Goal: Information Seeking & Learning: Learn about a topic

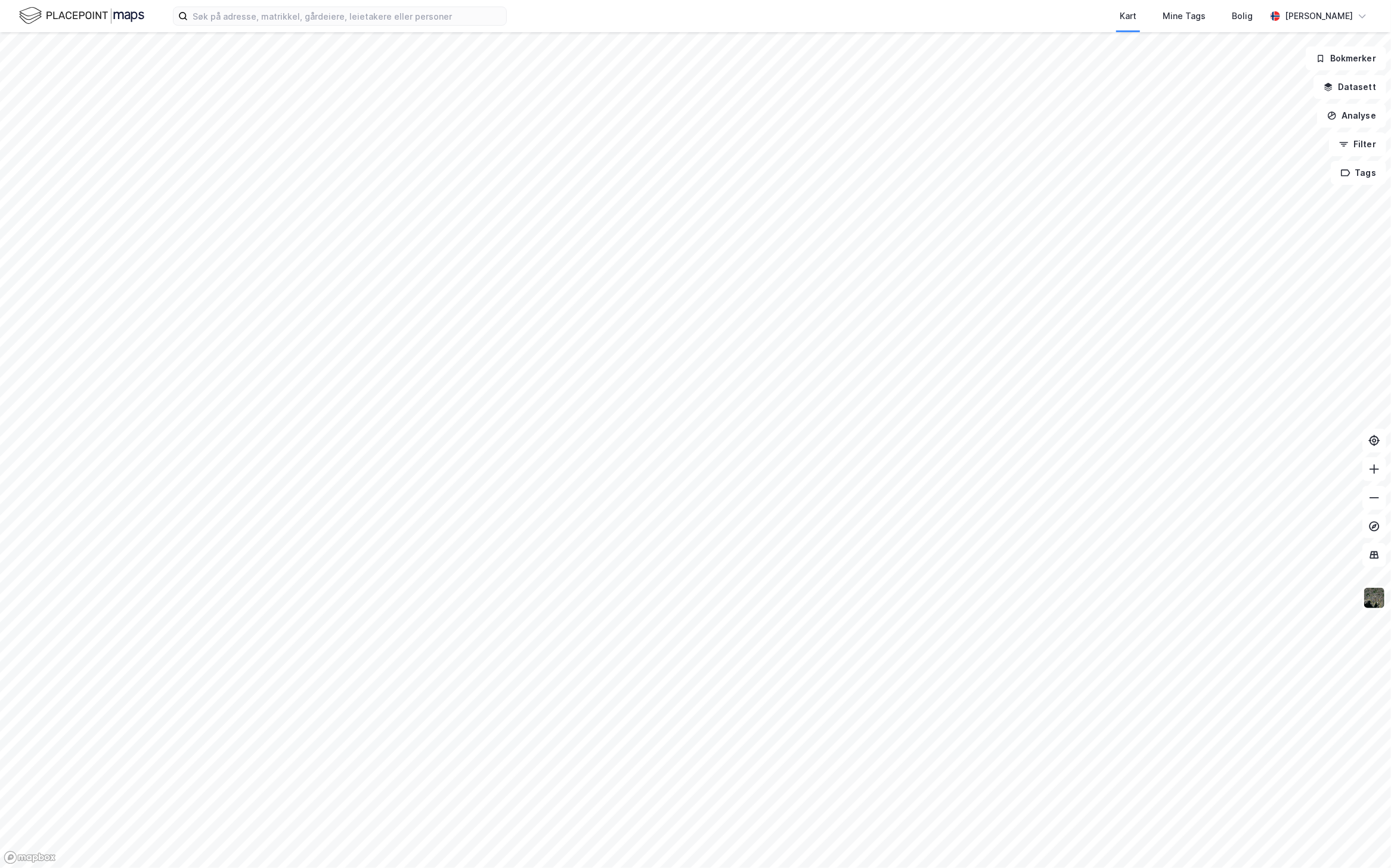
drag, startPoint x: 585, startPoint y: 548, endPoint x: 1230, endPoint y: 399, distance: 662.0
click at [1267, 413] on div at bounding box center [695, 434] width 1391 height 868
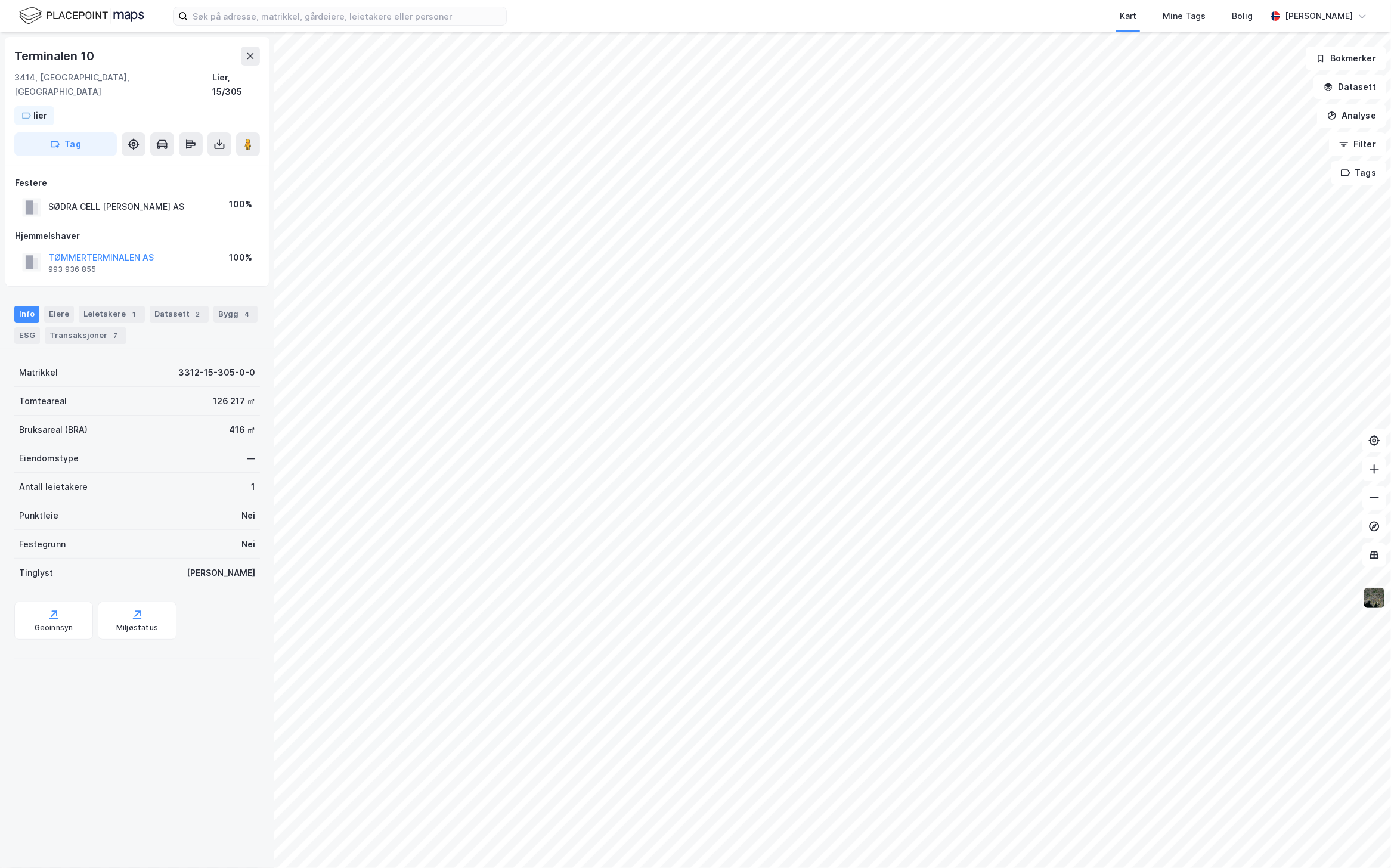
click at [1372, 601] on img at bounding box center [1374, 598] width 23 height 23
drag, startPoint x: 216, startPoint y: 390, endPoint x: 244, endPoint y: 389, distance: 28.0
click at [244, 389] on div "Tomteareal 126 217 ㎡" at bounding box center [137, 401] width 246 height 29
click at [0, 0] on button "TØMMERTERMINALEN AS" at bounding box center [0, 0] width 0 height 0
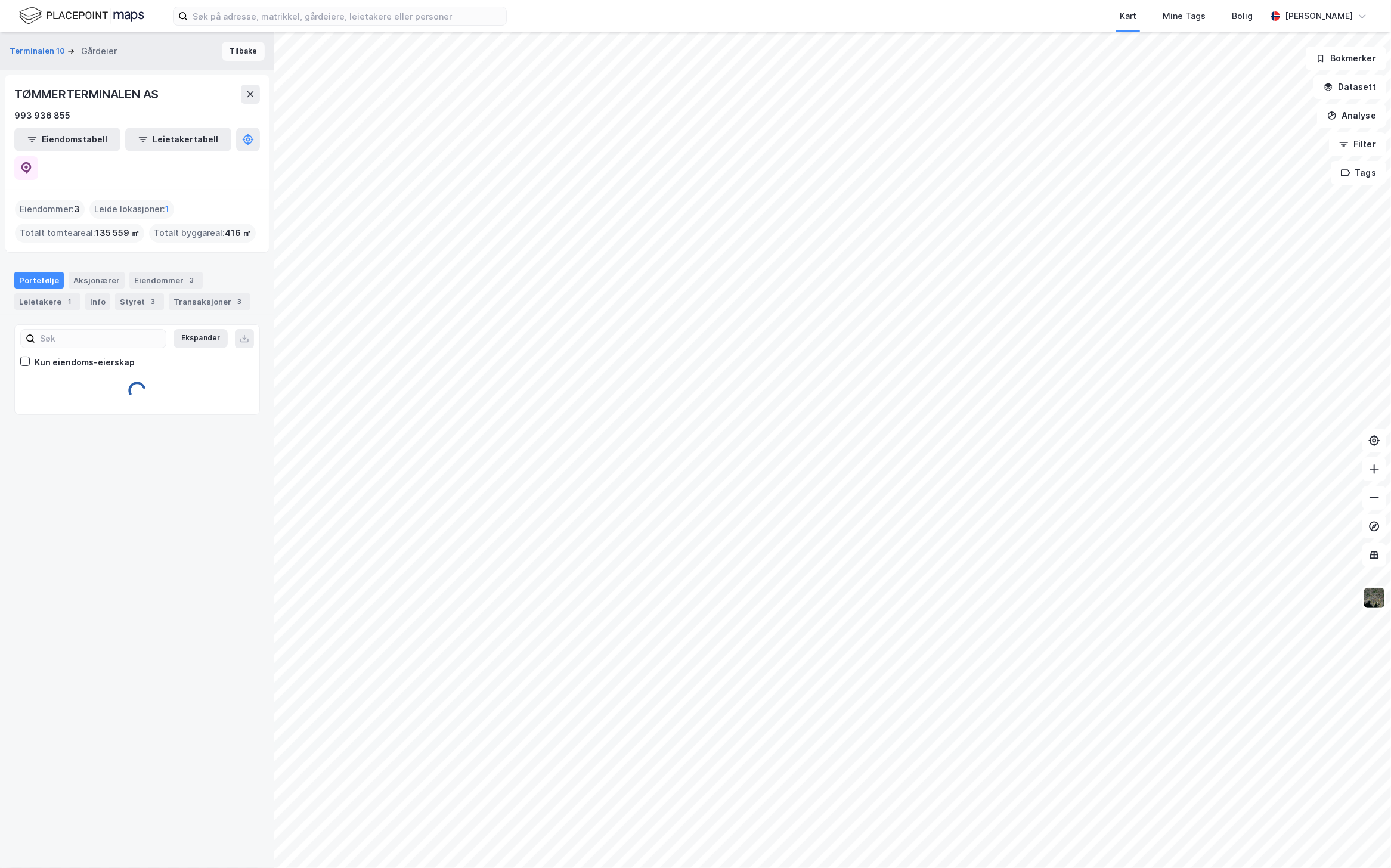
click at [222, 53] on button "Tilbake" at bounding box center [243, 51] width 43 height 19
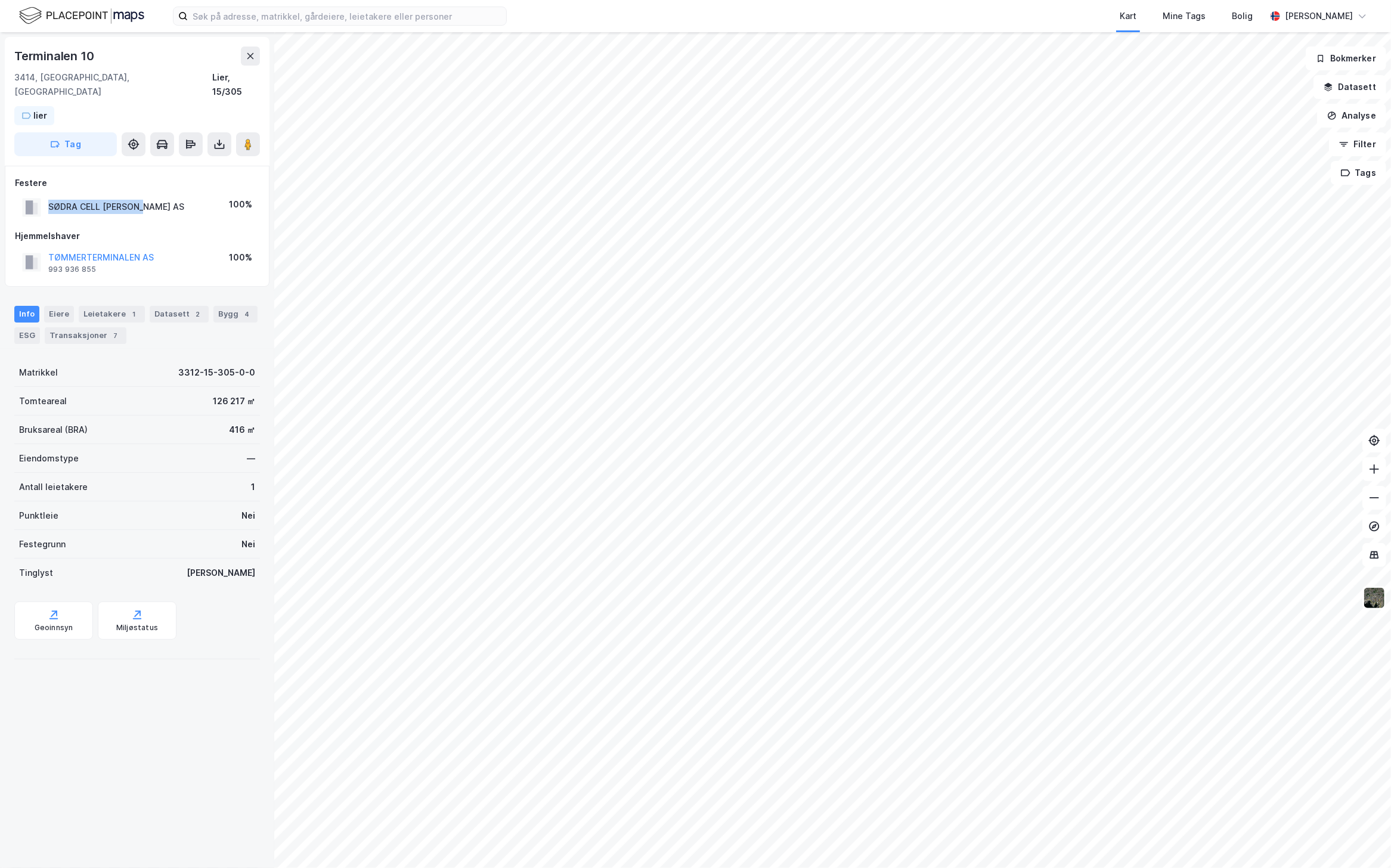
drag, startPoint x: 50, startPoint y: 192, endPoint x: 146, endPoint y: 193, distance: 96.0
click at [146, 195] on div "SØDRA CELL [PERSON_NAME] AS 100%" at bounding box center [137, 207] width 245 height 24
click at [0, 0] on button "TØMMERTERMINALEN AS" at bounding box center [0, 0] width 0 height 0
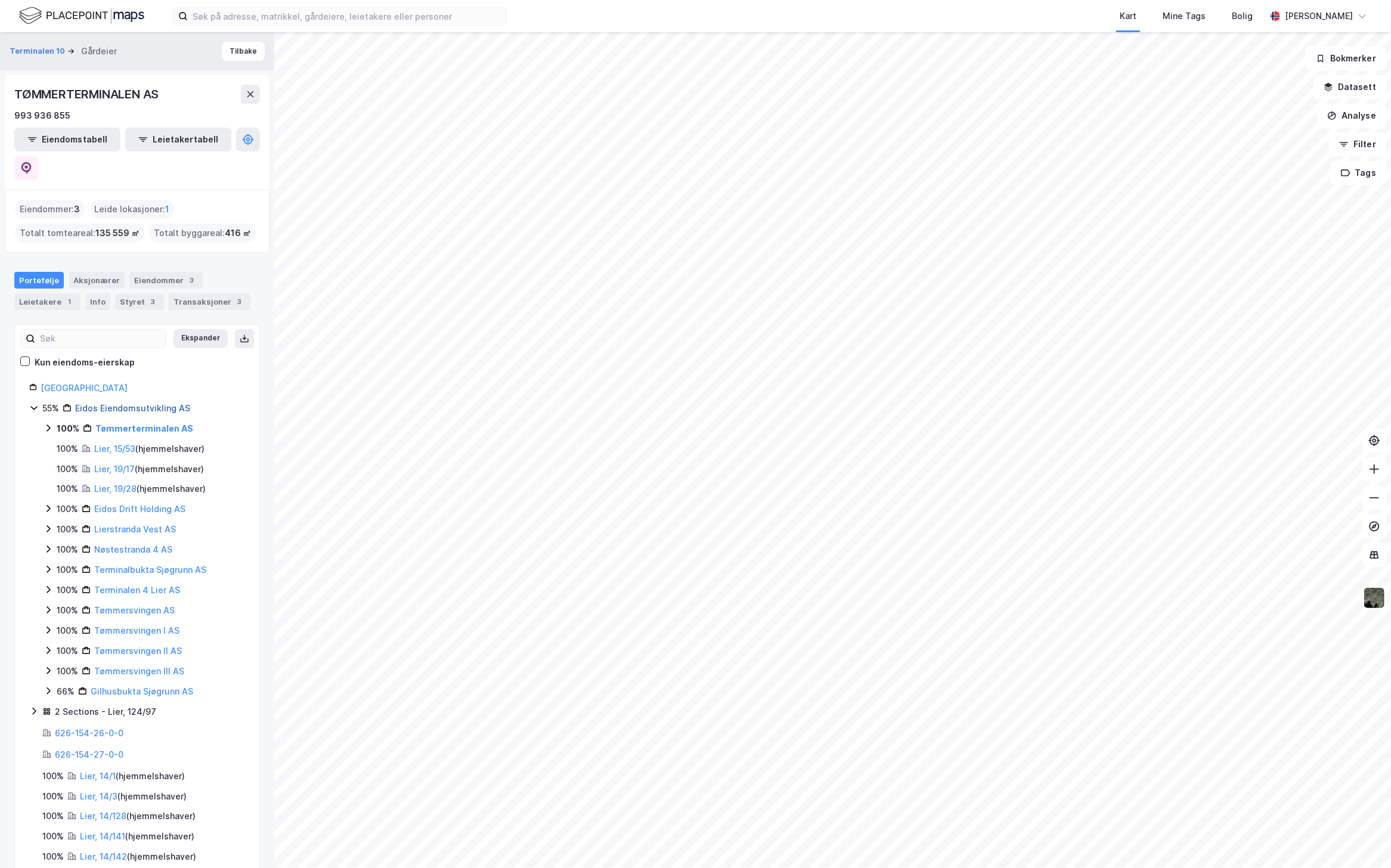
click at [122, 403] on link "Eidos Eiendomsutvikling AS" at bounding box center [132, 408] width 115 height 10
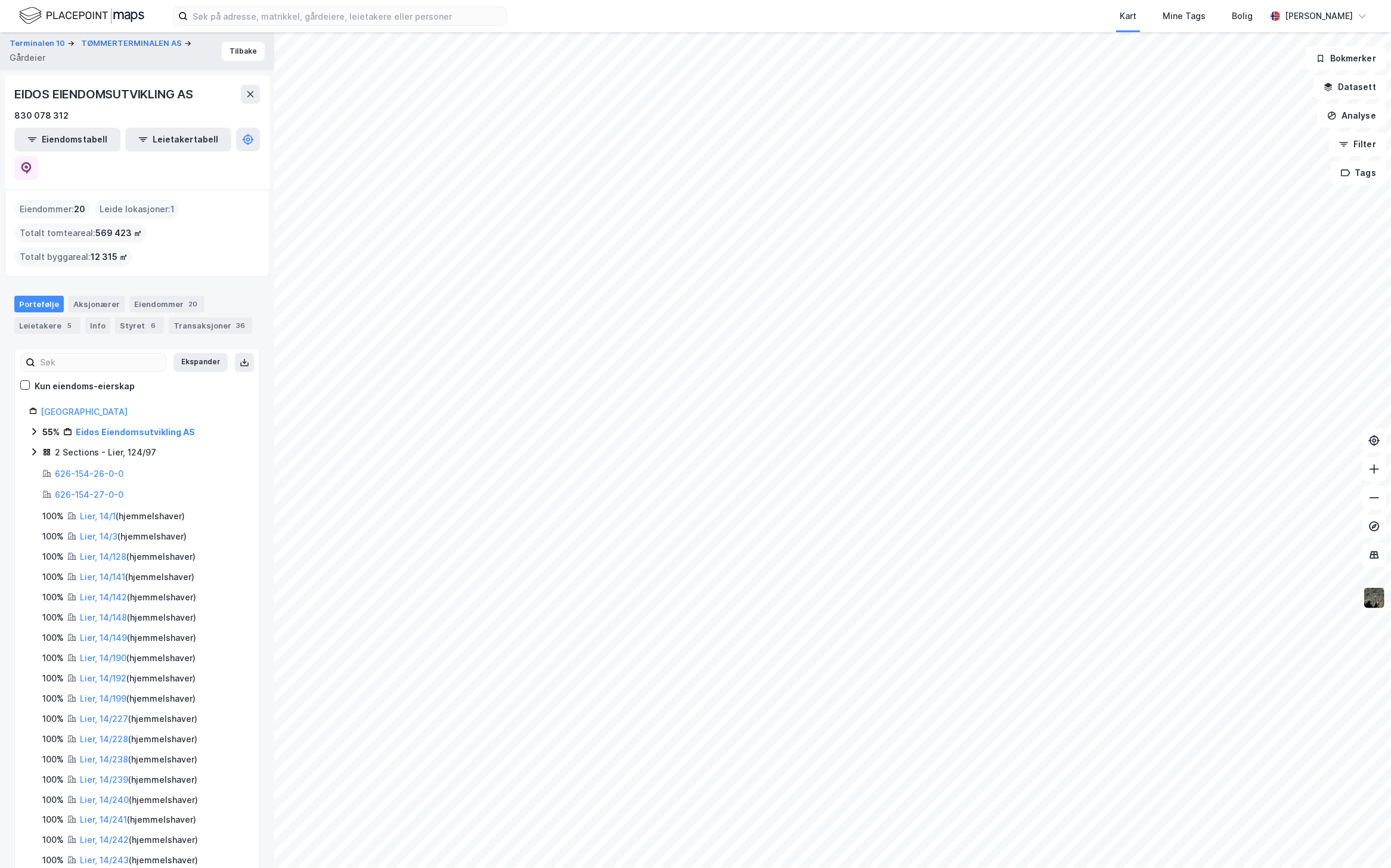
click at [34, 427] on icon at bounding box center [34, 431] width 10 height 10
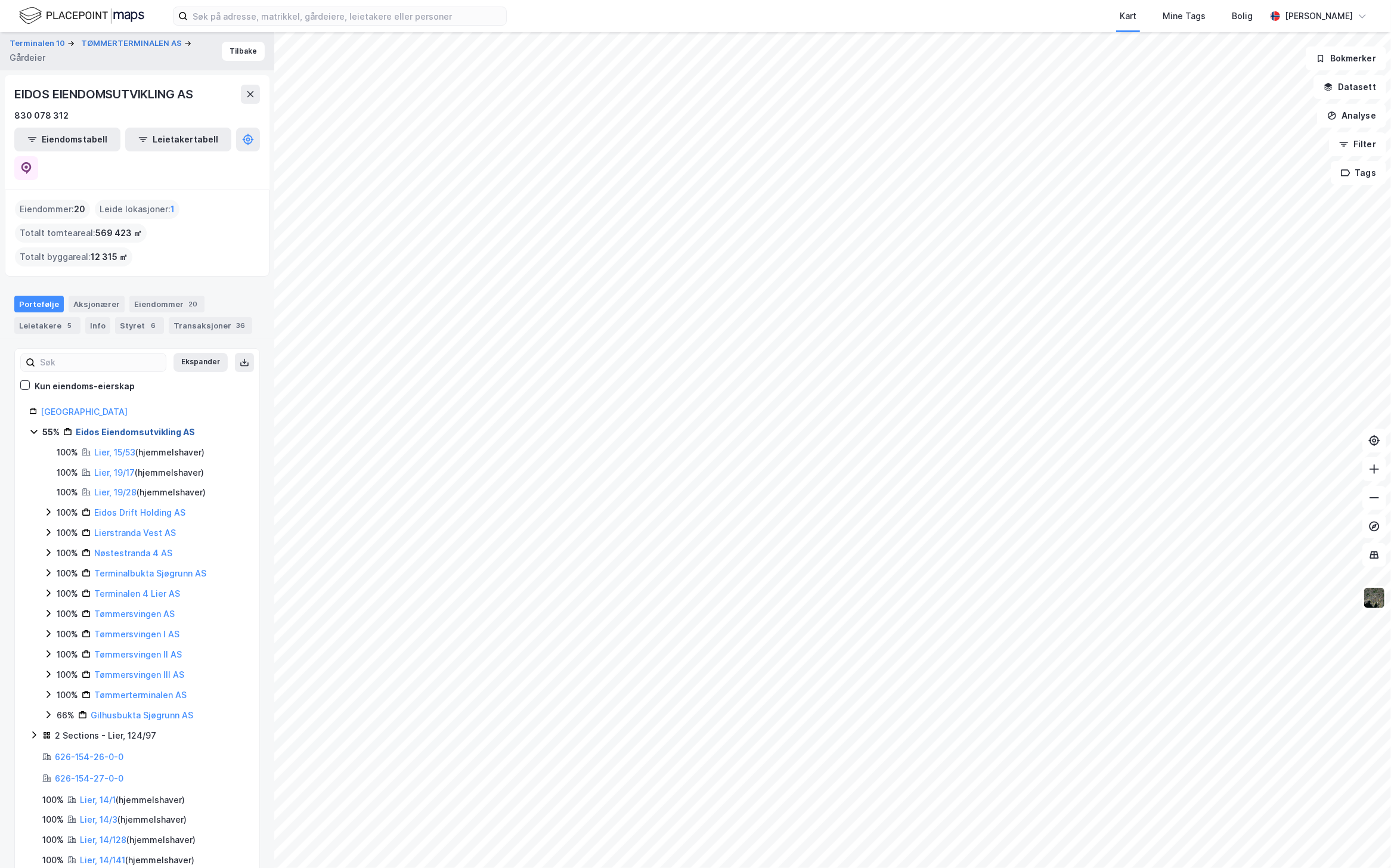
click at [165, 427] on link "Eidos Eiendomsutvikling AS" at bounding box center [136, 431] width 120 height 10
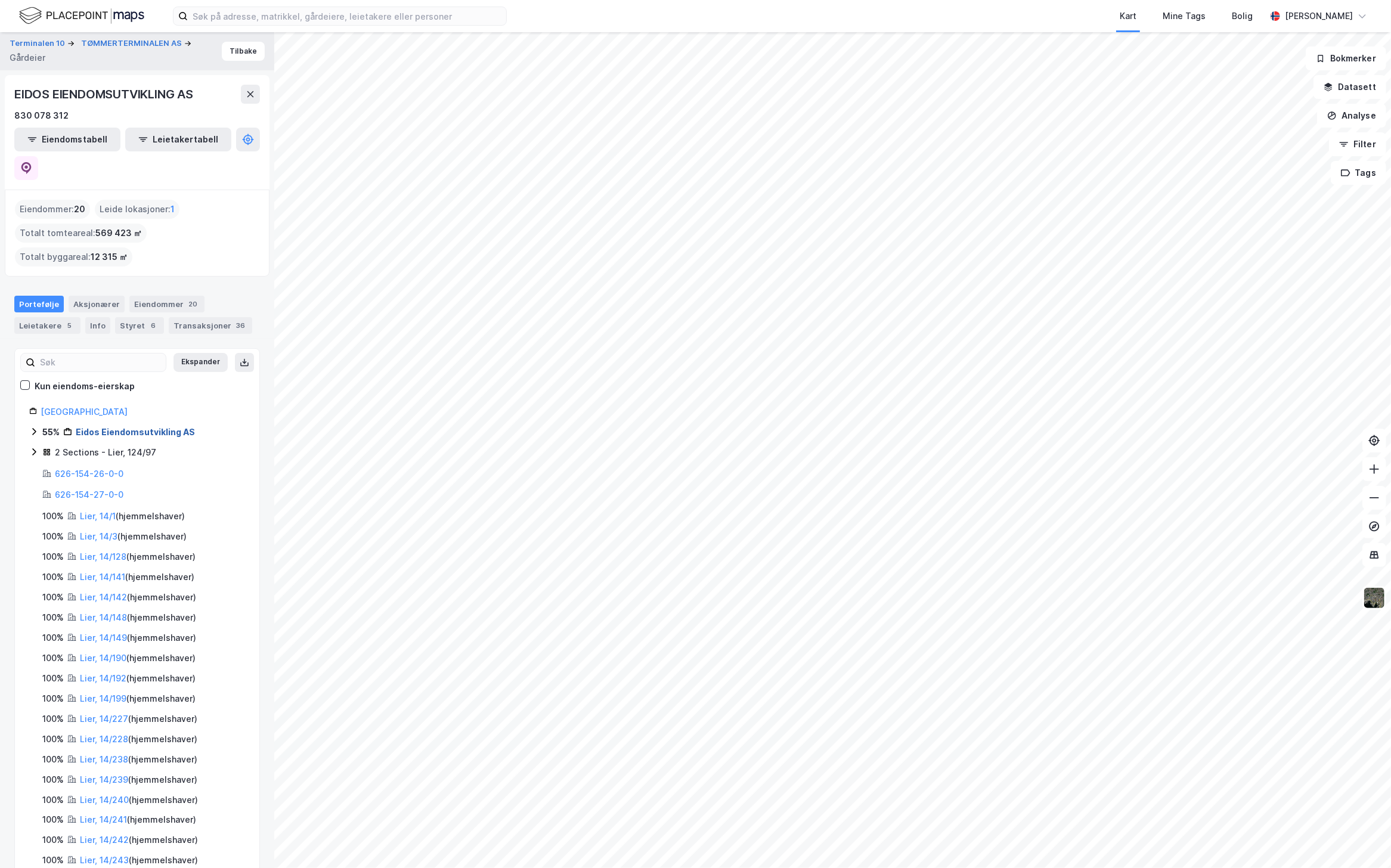
click at [147, 427] on link "Eidos Eiendomsutvikling AS" at bounding box center [136, 431] width 120 height 10
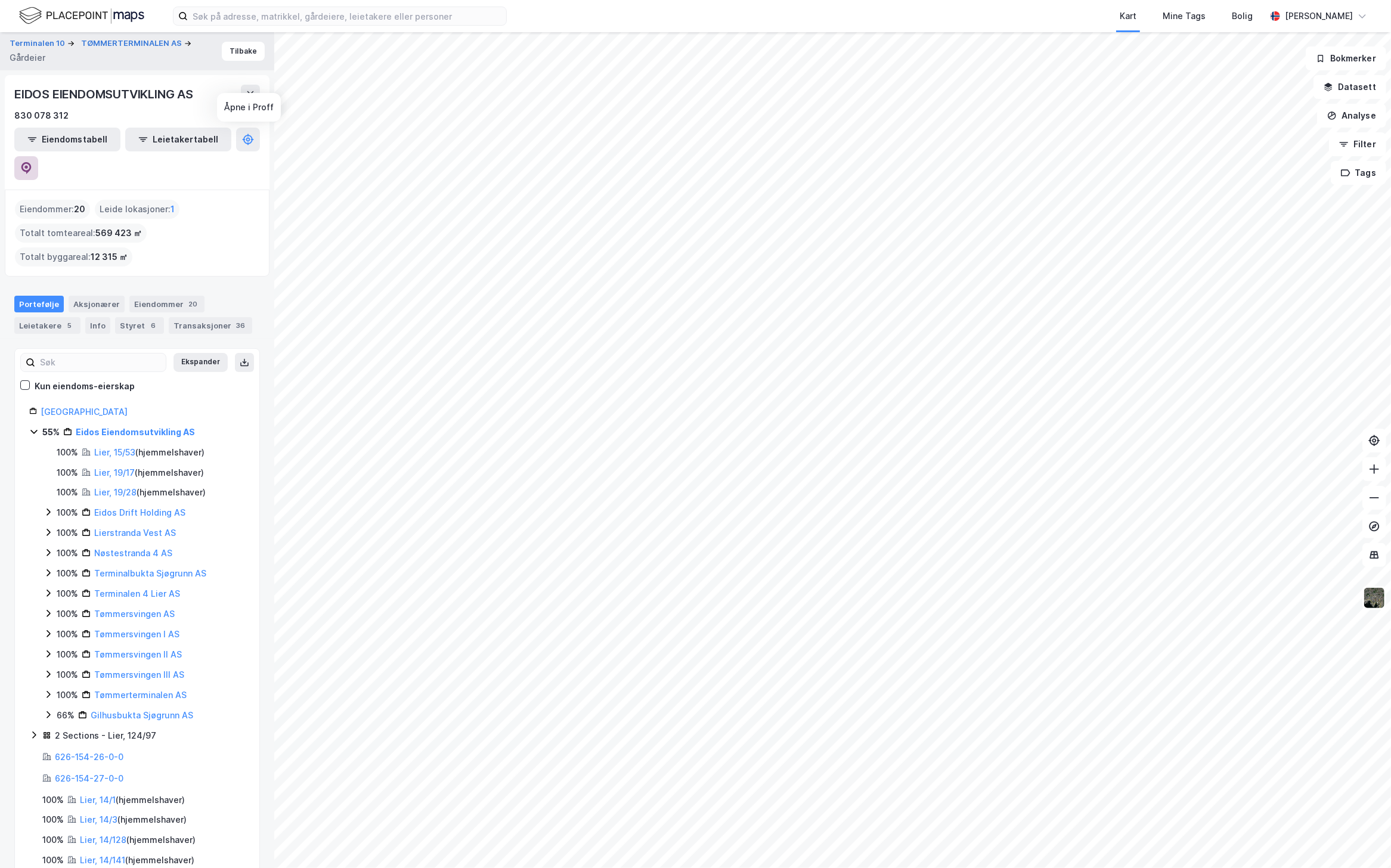
click at [33, 162] on icon at bounding box center [25, 168] width 12 height 12
